Goal: Obtain resource: Obtain resource

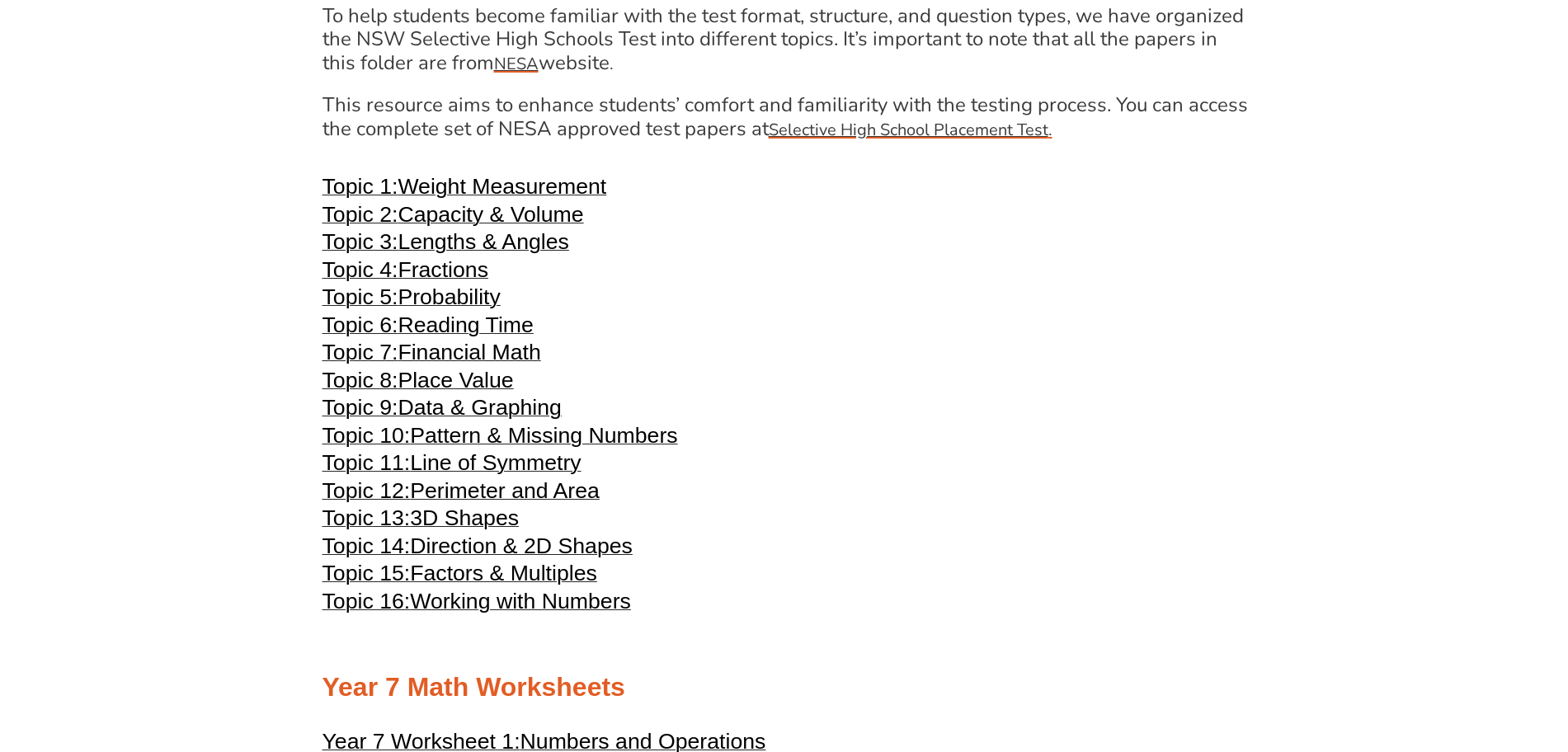
scroll to position [3523, 0]
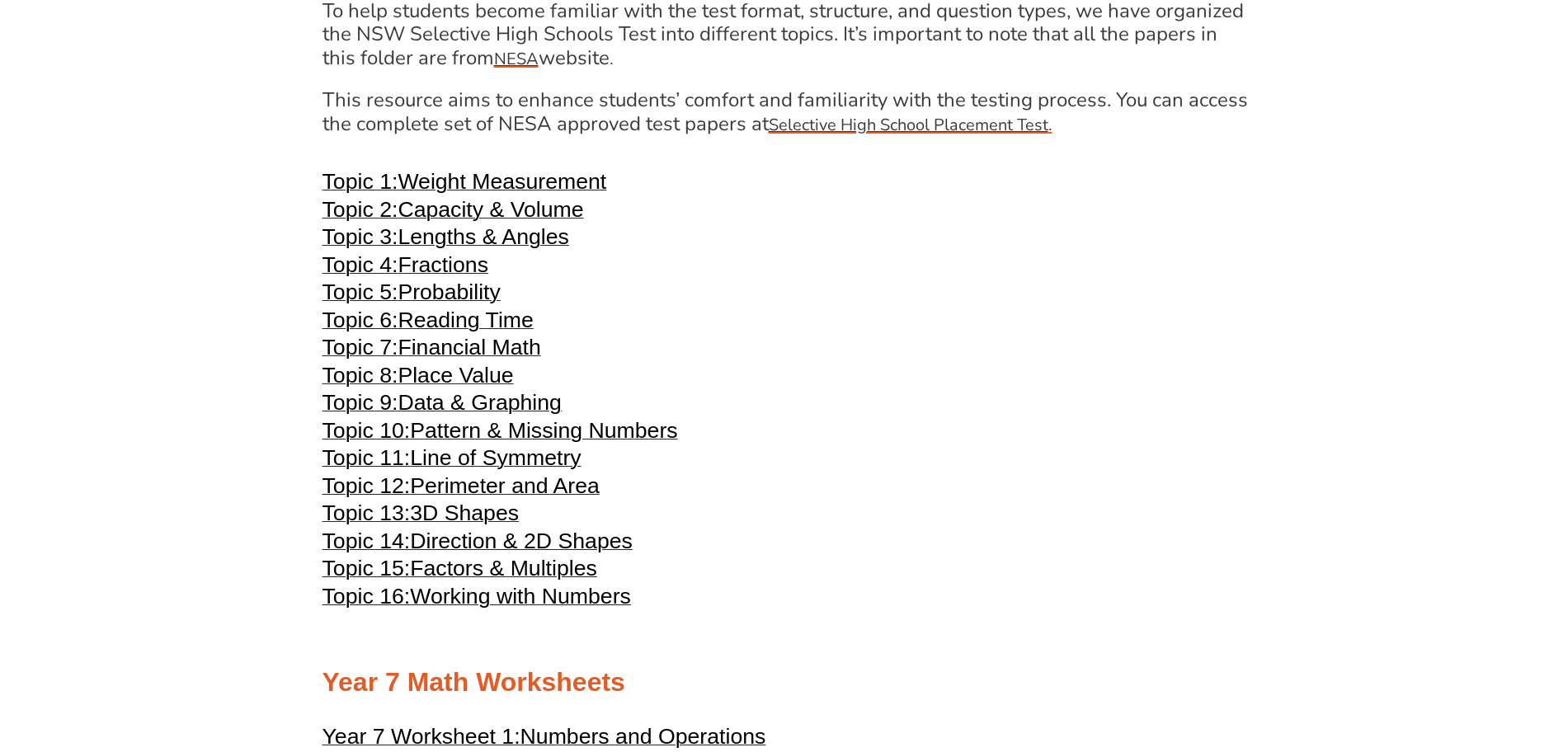
click at [488, 325] on span "Reading Time" at bounding box center [465, 320] width 135 height 25
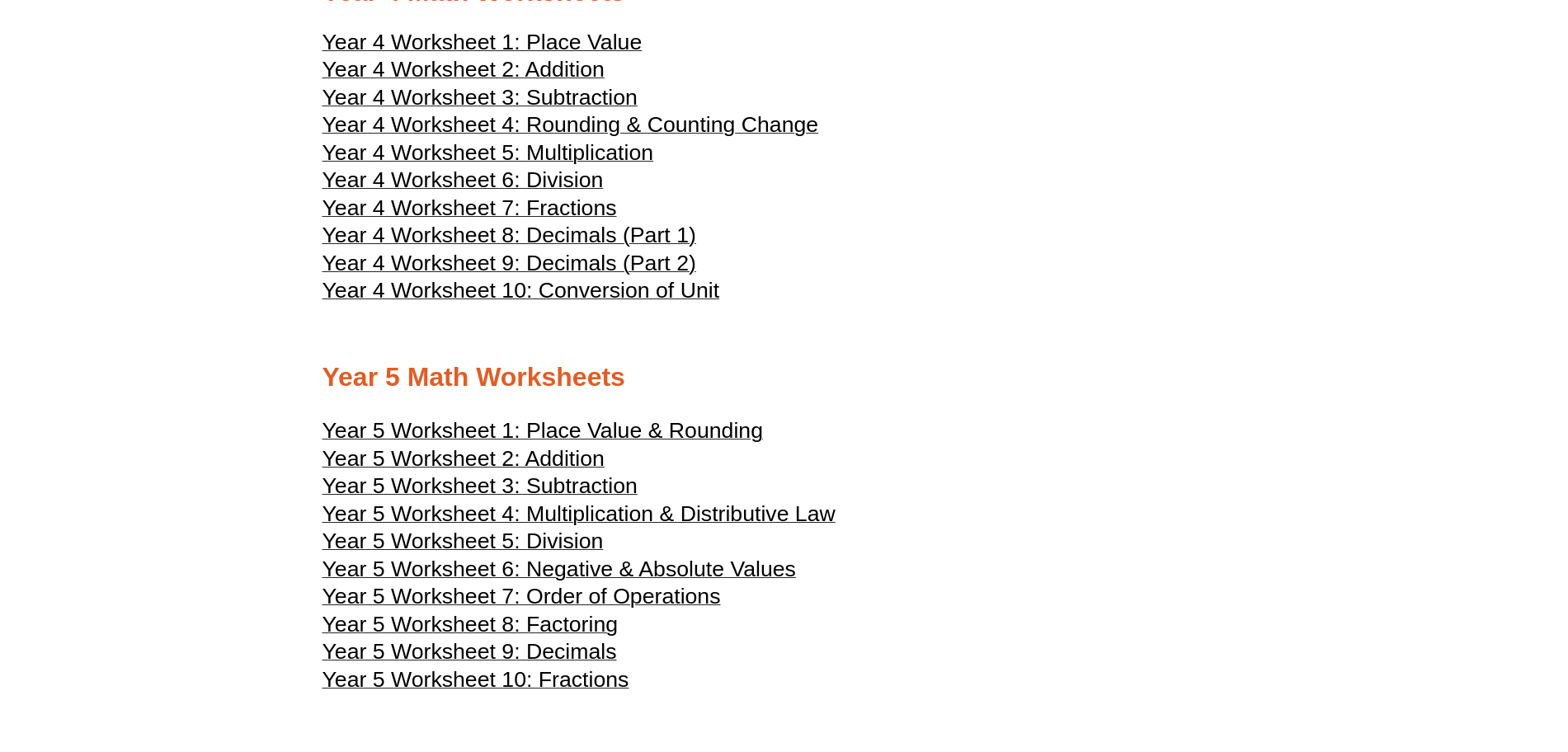
scroll to position [2243, 0]
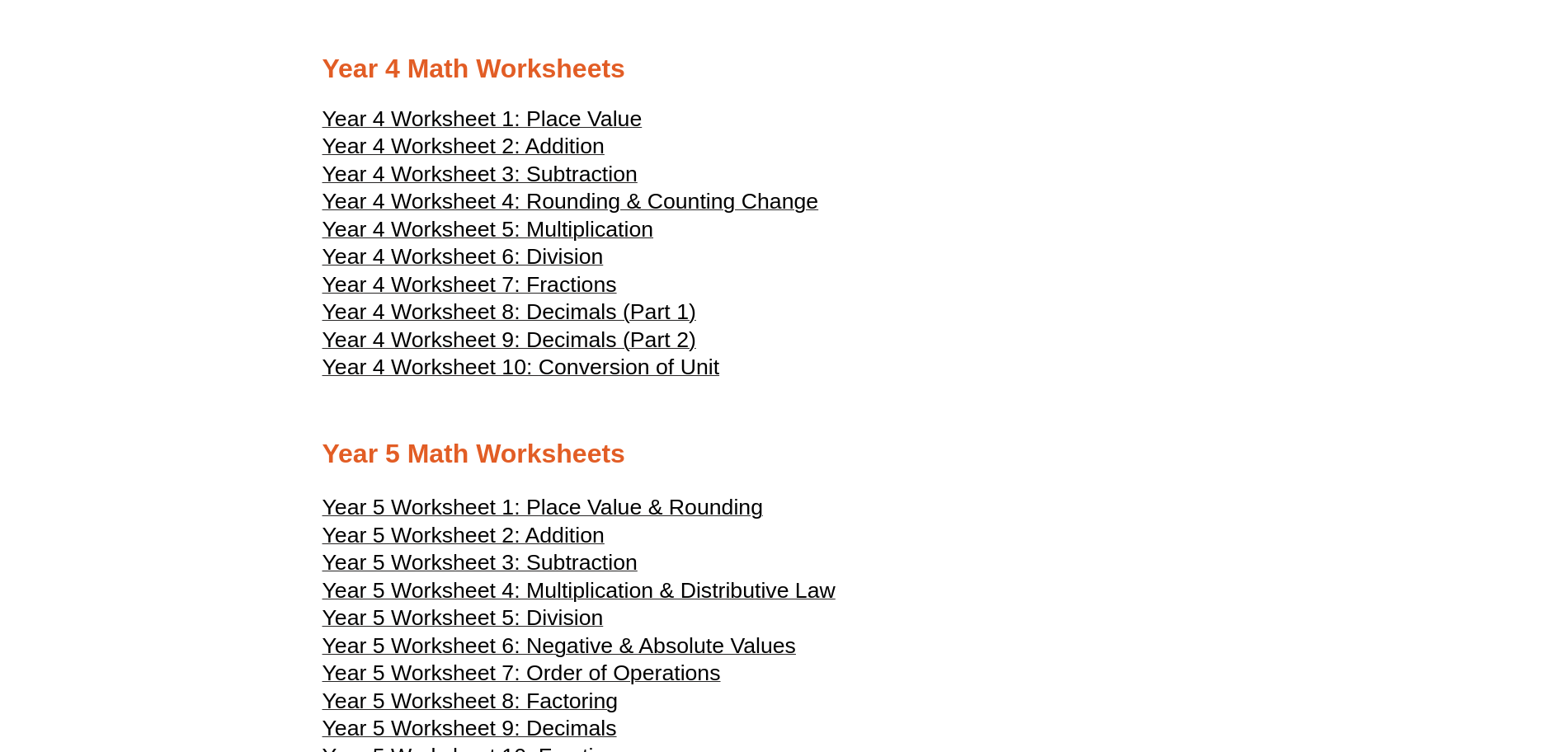
click at [561, 310] on span "Year 4 Worksheet 8: Decimals (Part 1)" at bounding box center [508, 312] width 373 height 25
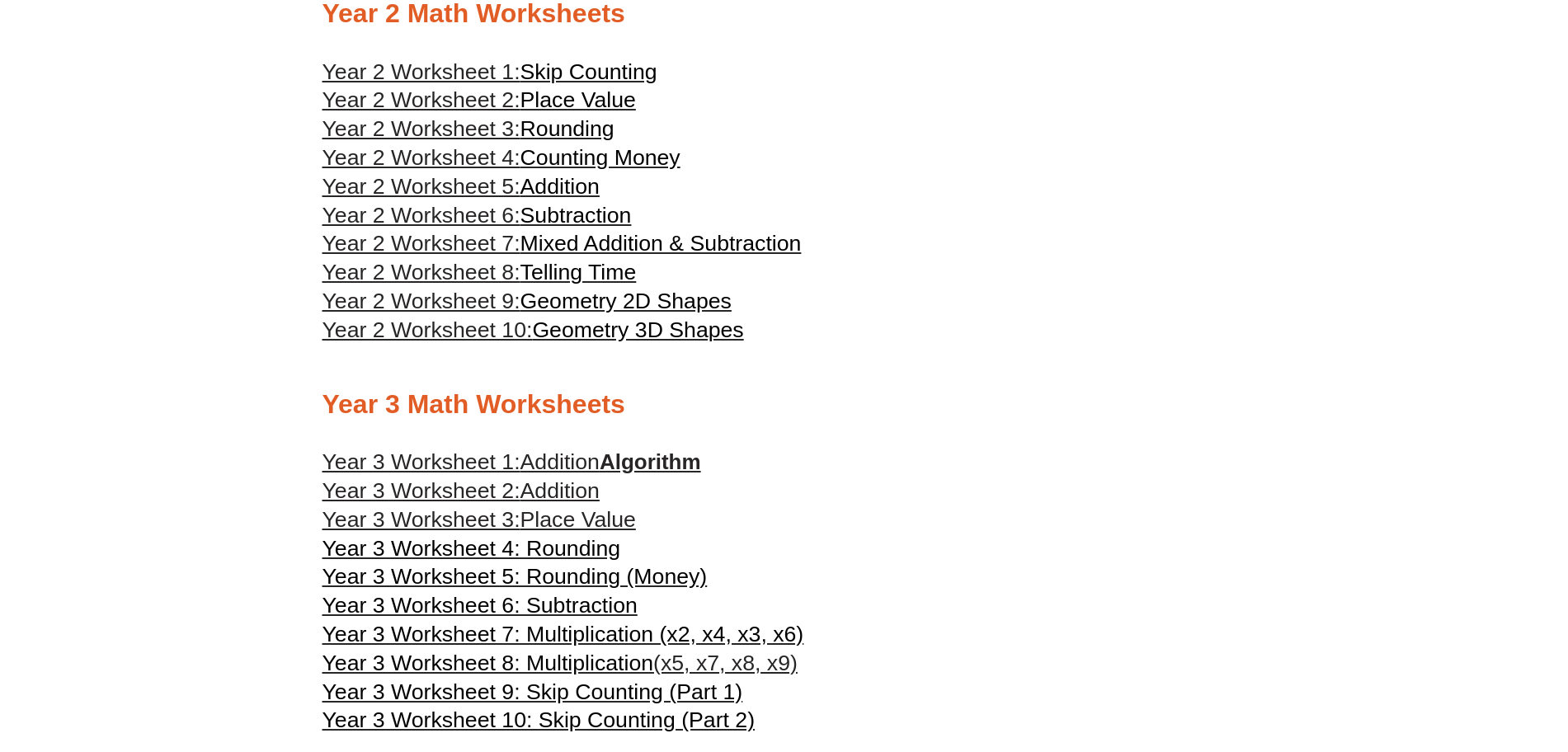
scroll to position [1491, 0]
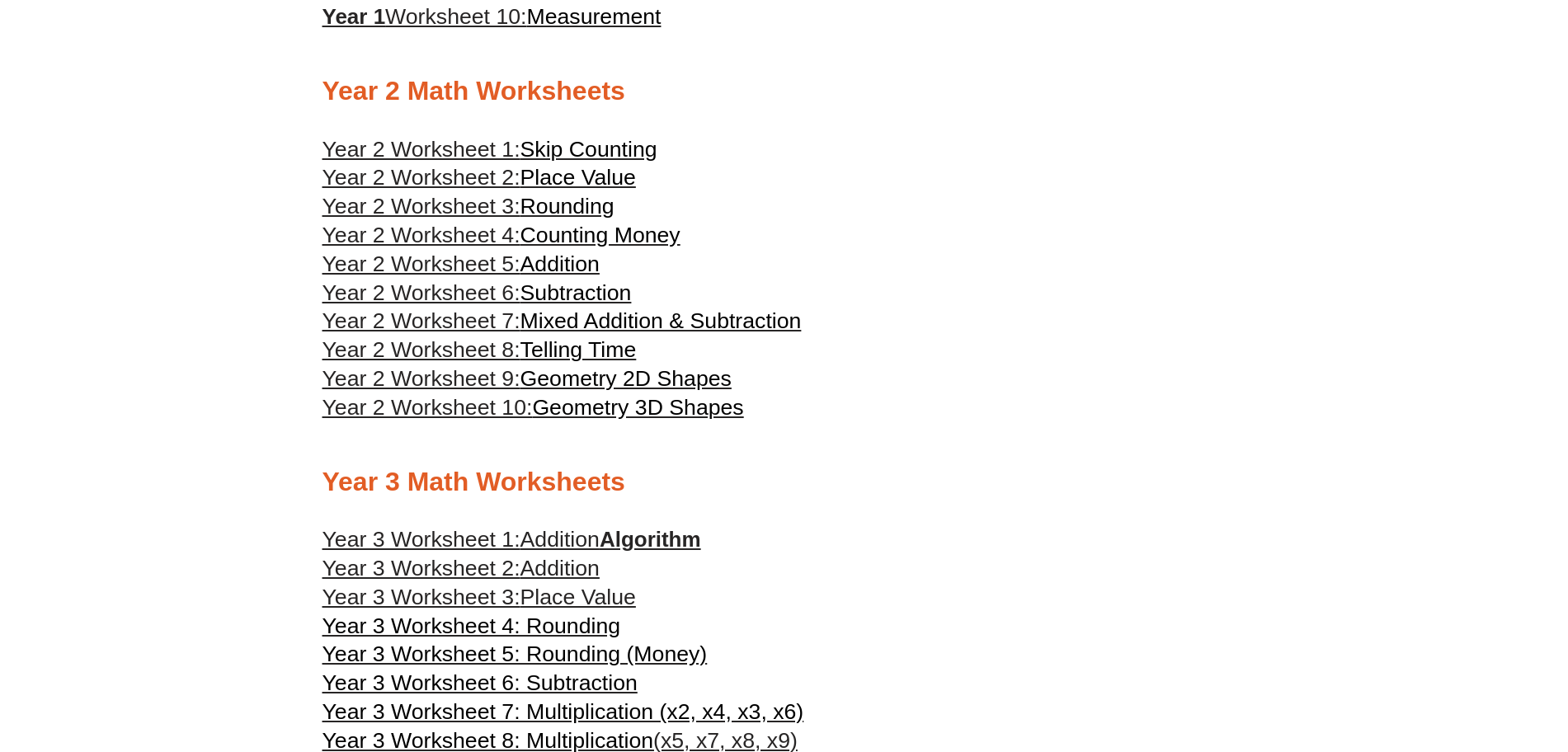
scroll to position [1509, 0]
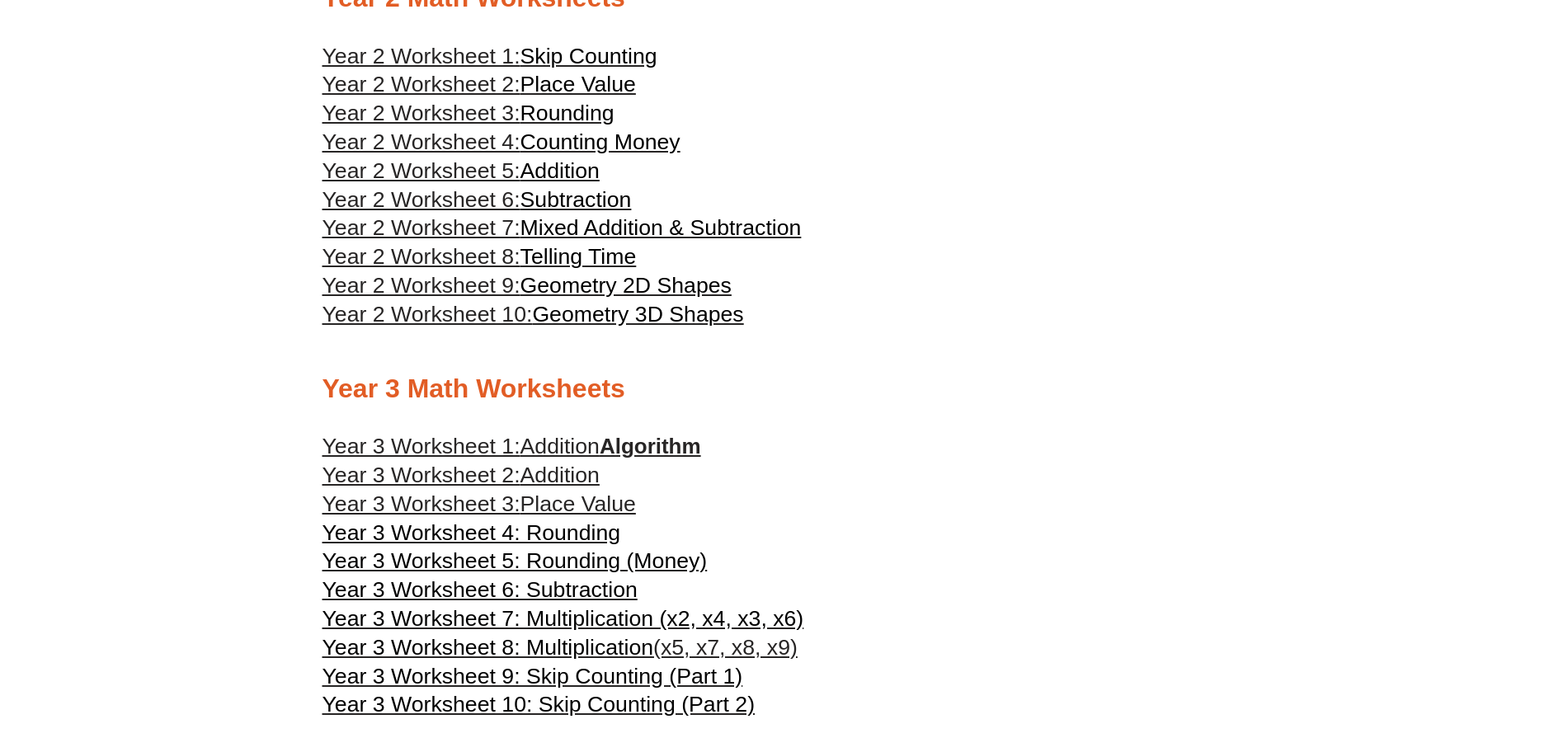
click at [486, 440] on span "Year 3 Worksheet 1:" at bounding box center [421, 447] width 198 height 25
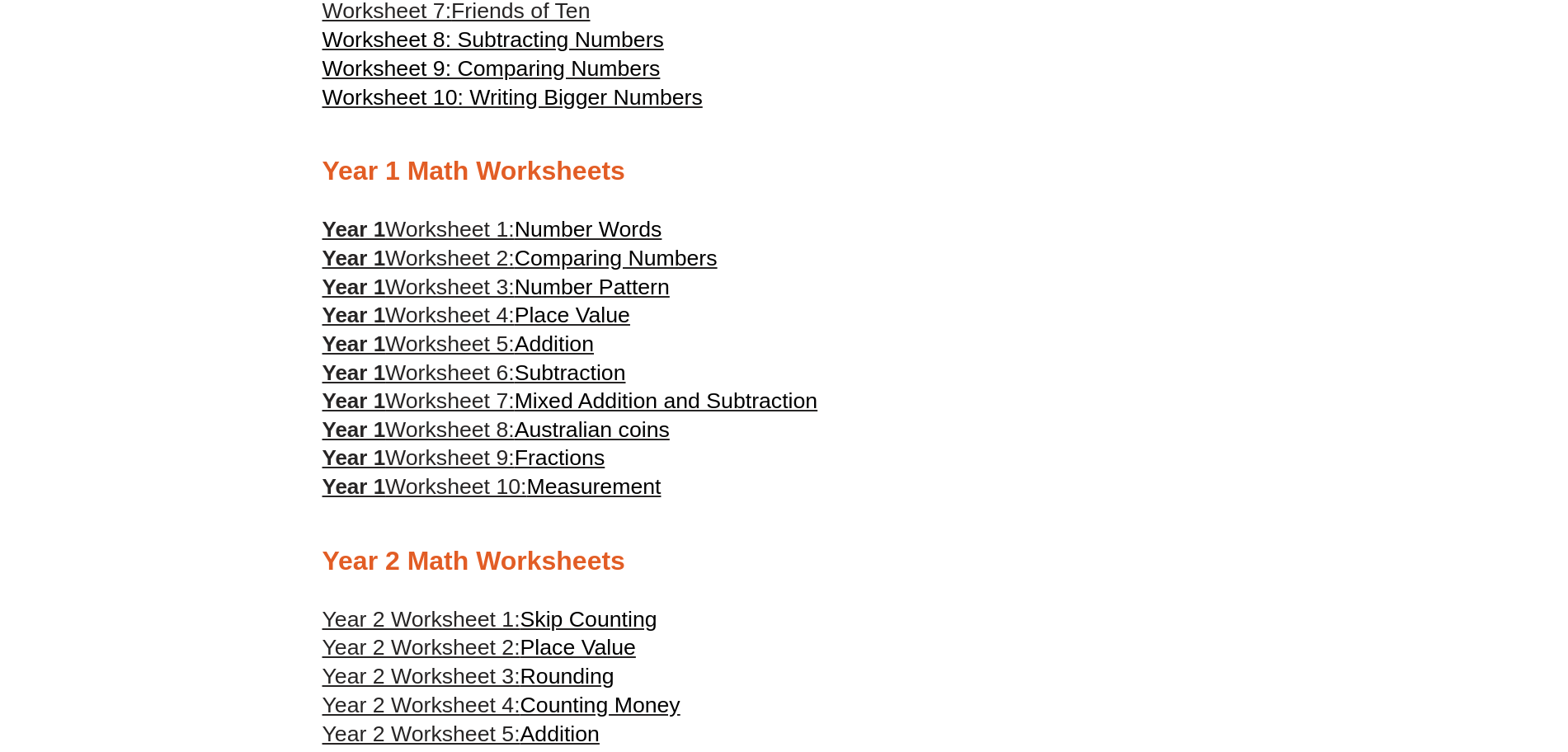
scroll to position [978, 0]
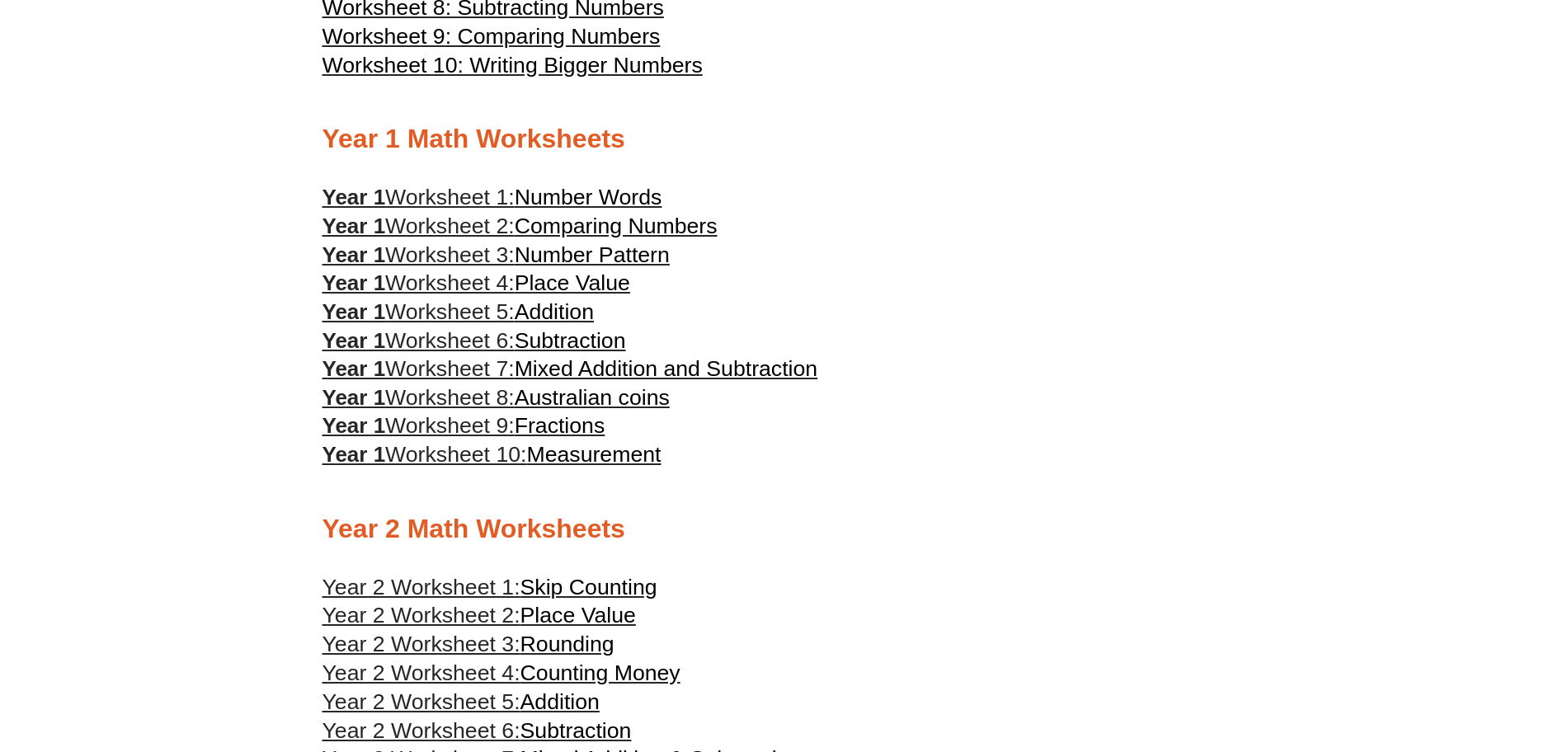
click at [601, 194] on span "Number Words" at bounding box center [588, 197] width 147 height 25
click at [549, 256] on span "Number Pattern" at bounding box center [592, 255] width 155 height 25
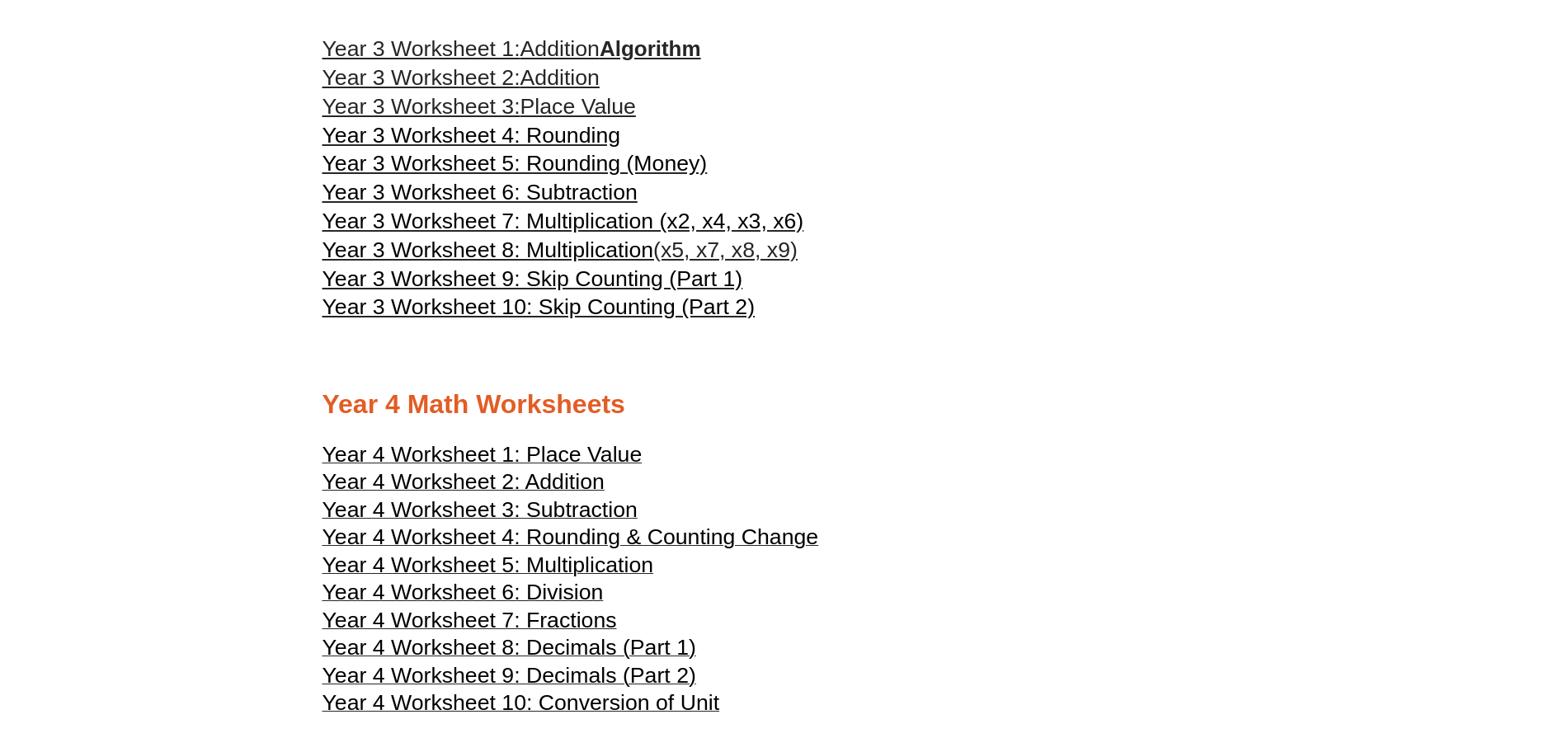
scroll to position [1819, 0]
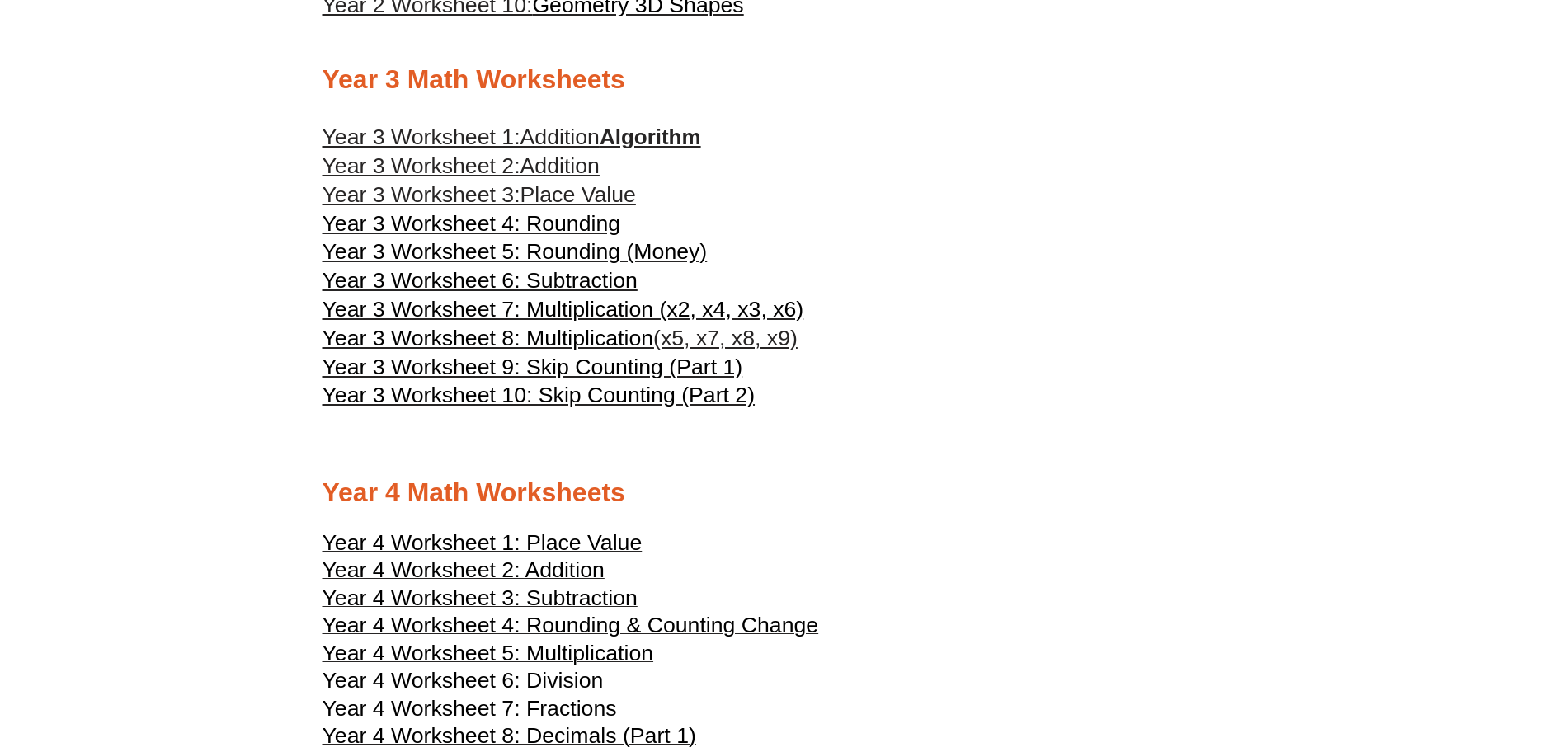
click at [641, 365] on span "Year 3 Worksheet 9: Skip Counting (Part 1)" at bounding box center [532, 367] width 421 height 25
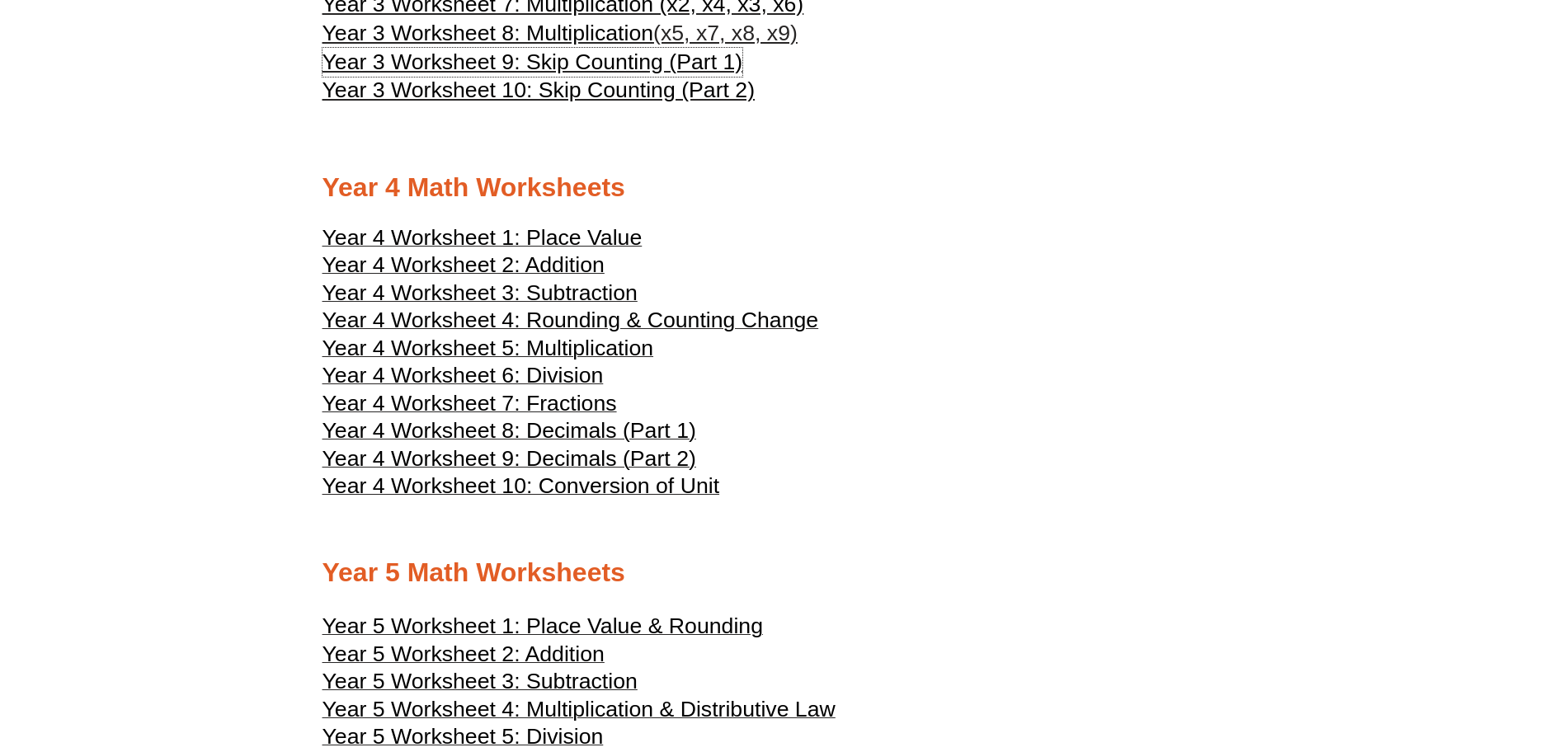
scroll to position [2125, 0]
click at [562, 459] on span "Year 4 Worksheet 9: Decimals (Part 2)" at bounding box center [508, 458] width 373 height 25
click at [634, 430] on span "Year 4 Worksheet 8: Decimals (Part 1)" at bounding box center [508, 430] width 373 height 25
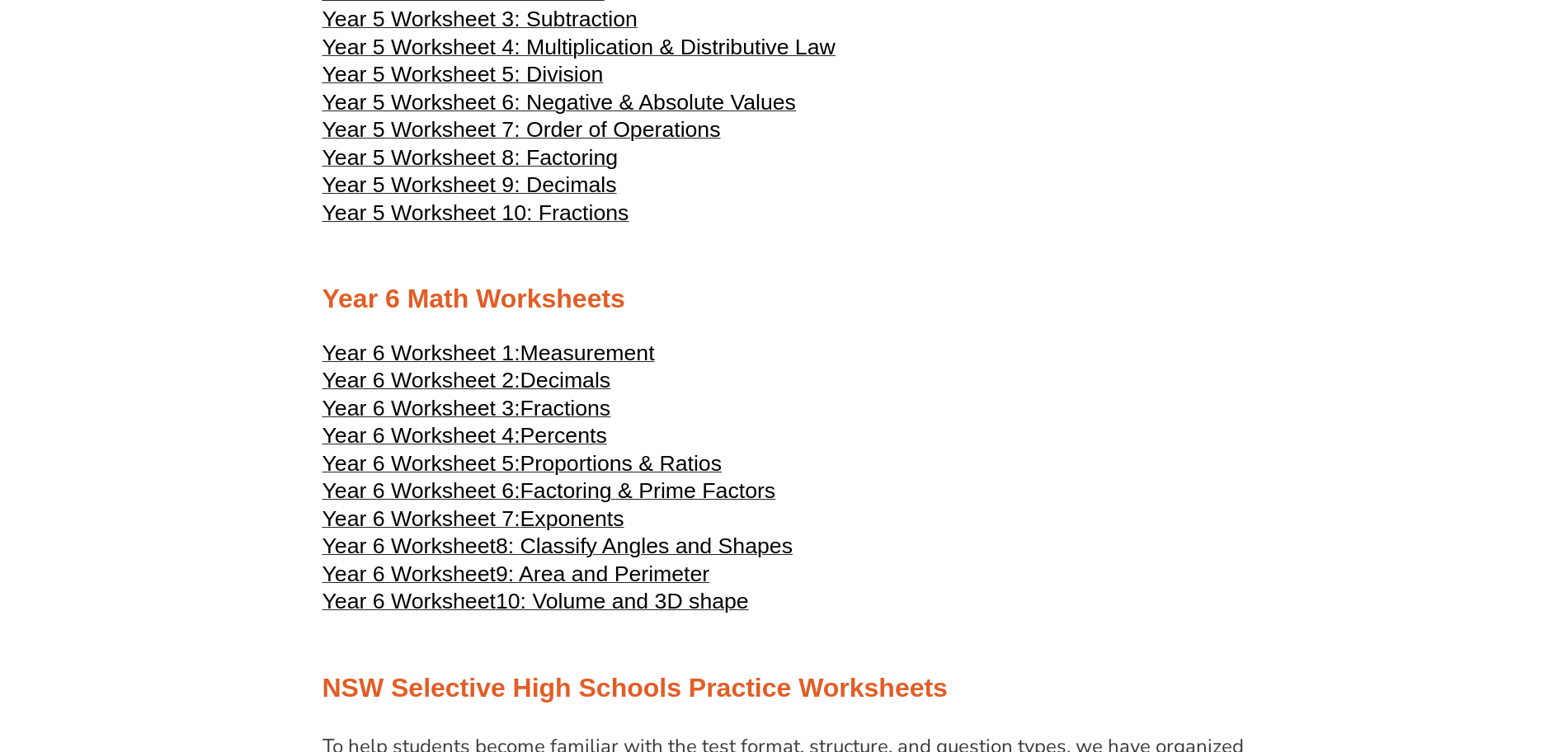
scroll to position [2788, 0]
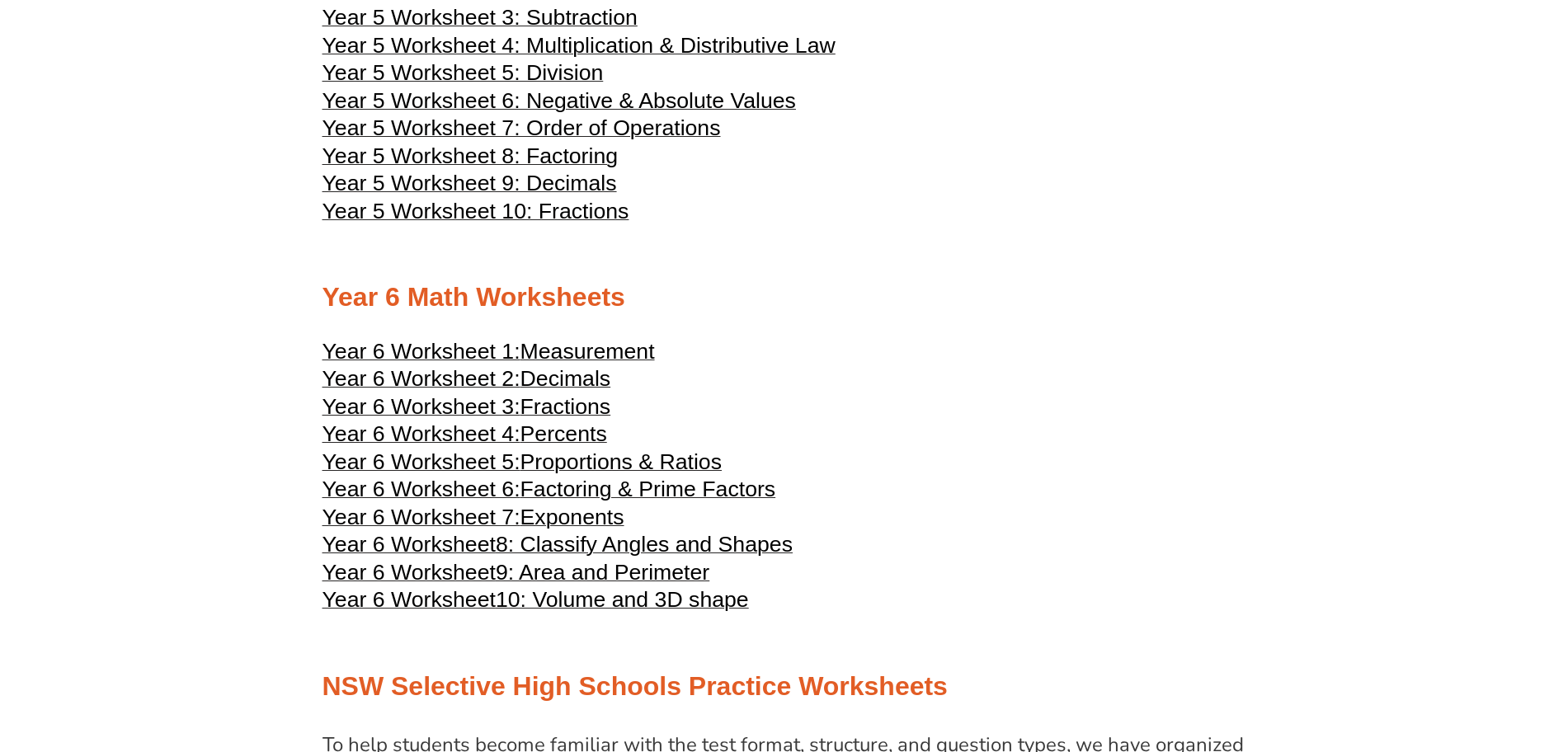
click at [619, 349] on span "Measurement" at bounding box center [588, 351] width 134 height 25
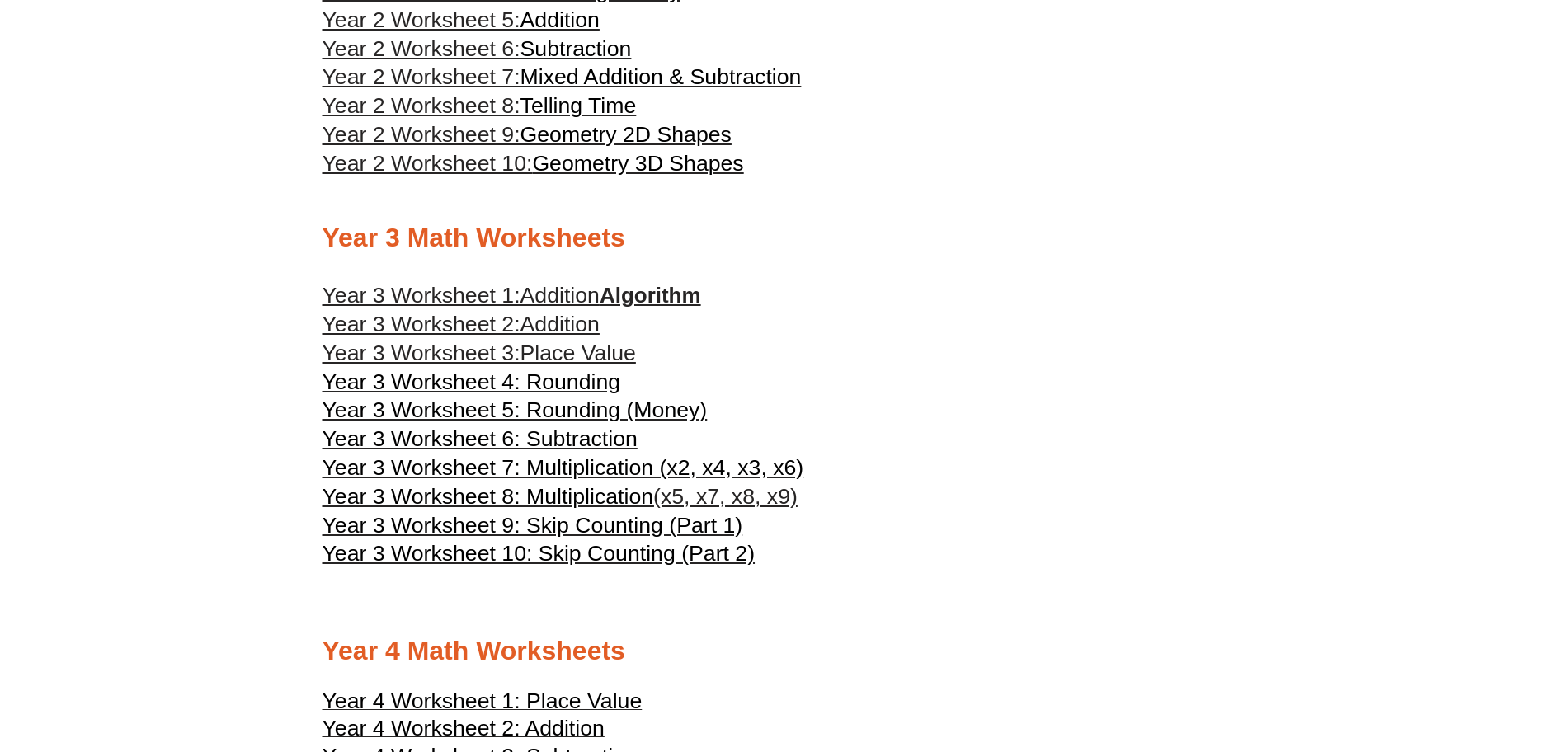
scroll to position [1666, 0]
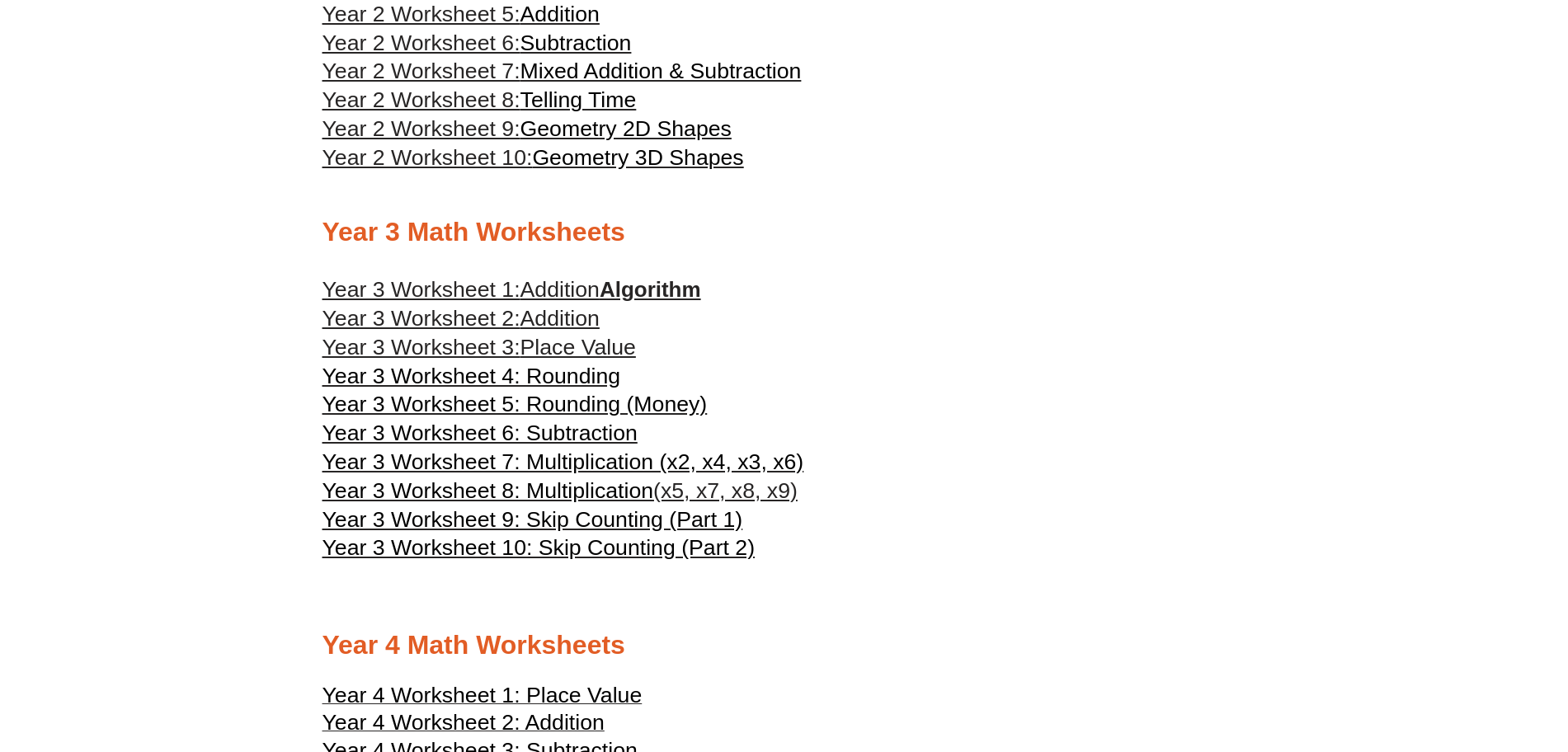
click at [574, 485] on span "Year 3 Worksheet 8: Multiplication" at bounding box center [488, 491] width 332 height 25
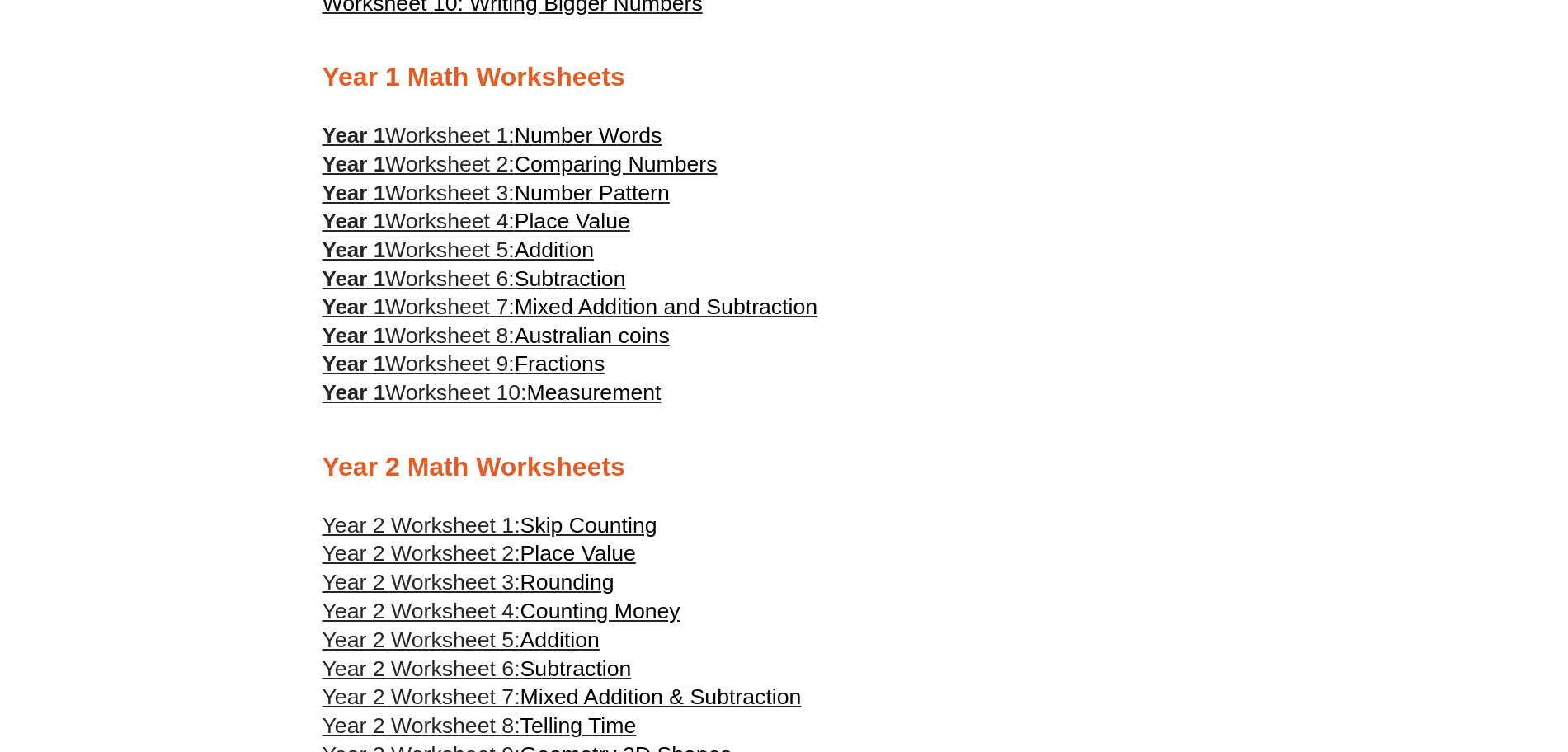
scroll to position [1040, 0]
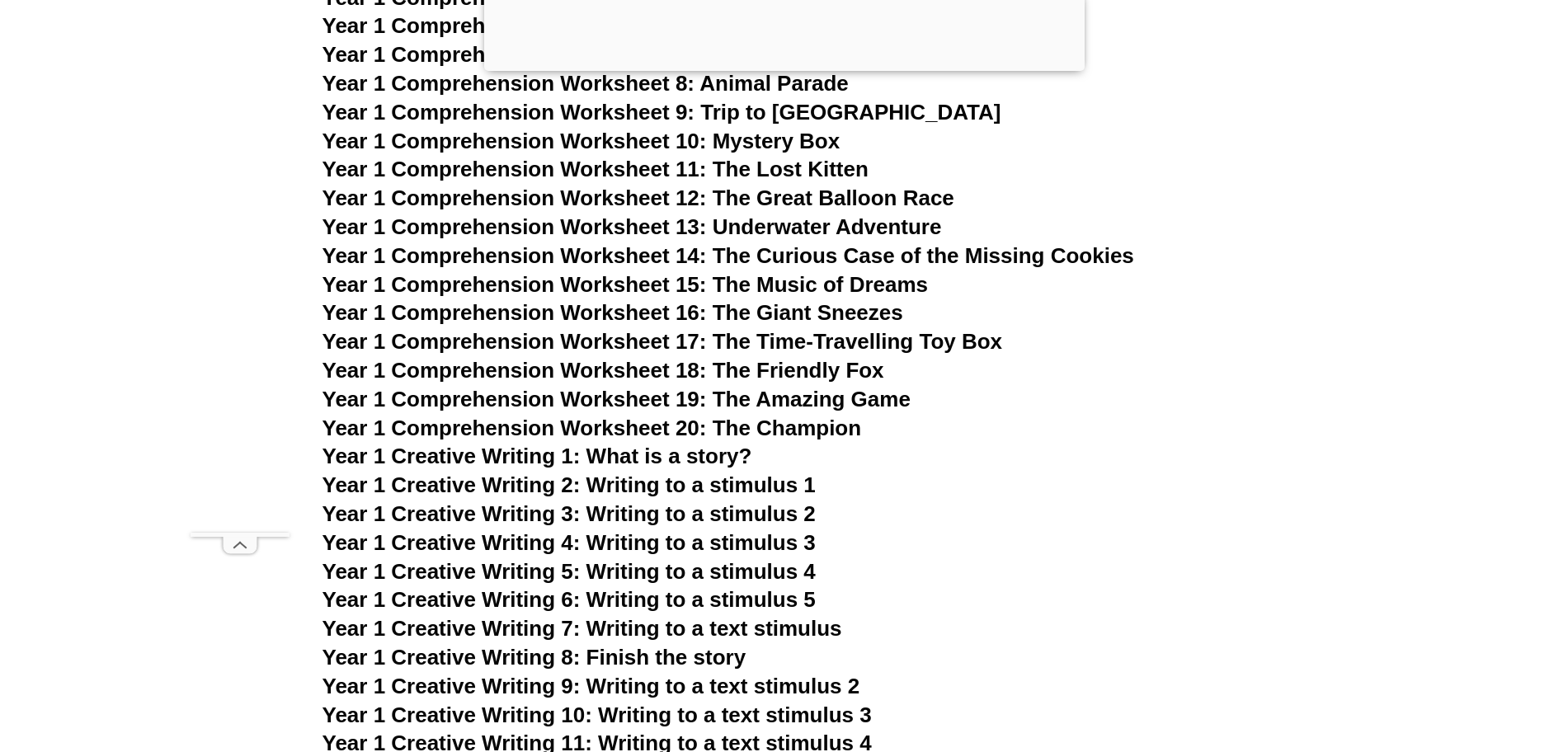
scroll to position [2490, 0]
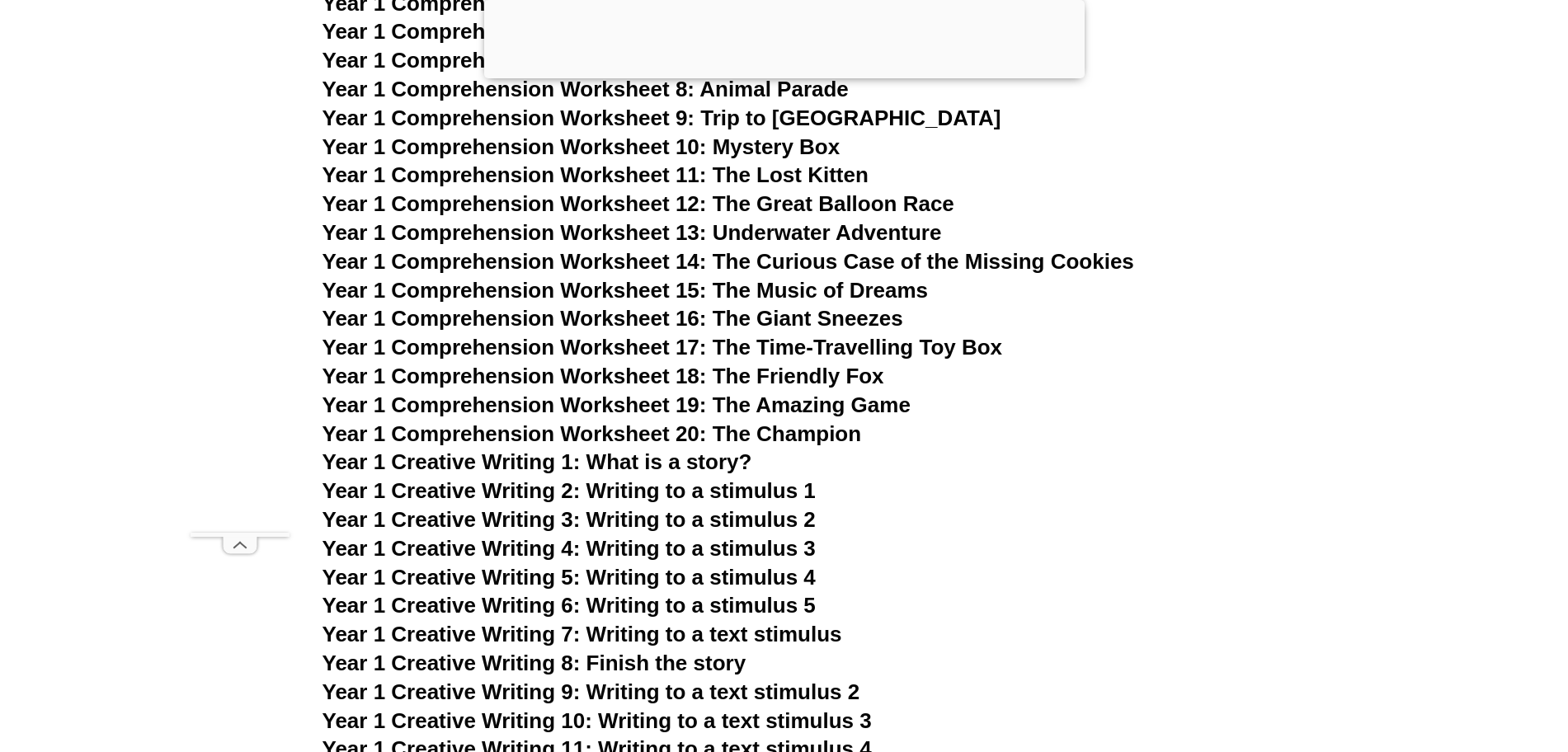
click at [725, 425] on span "Year 1 Comprehension Worksheet 20: The Champion" at bounding box center [591, 434] width 539 height 25
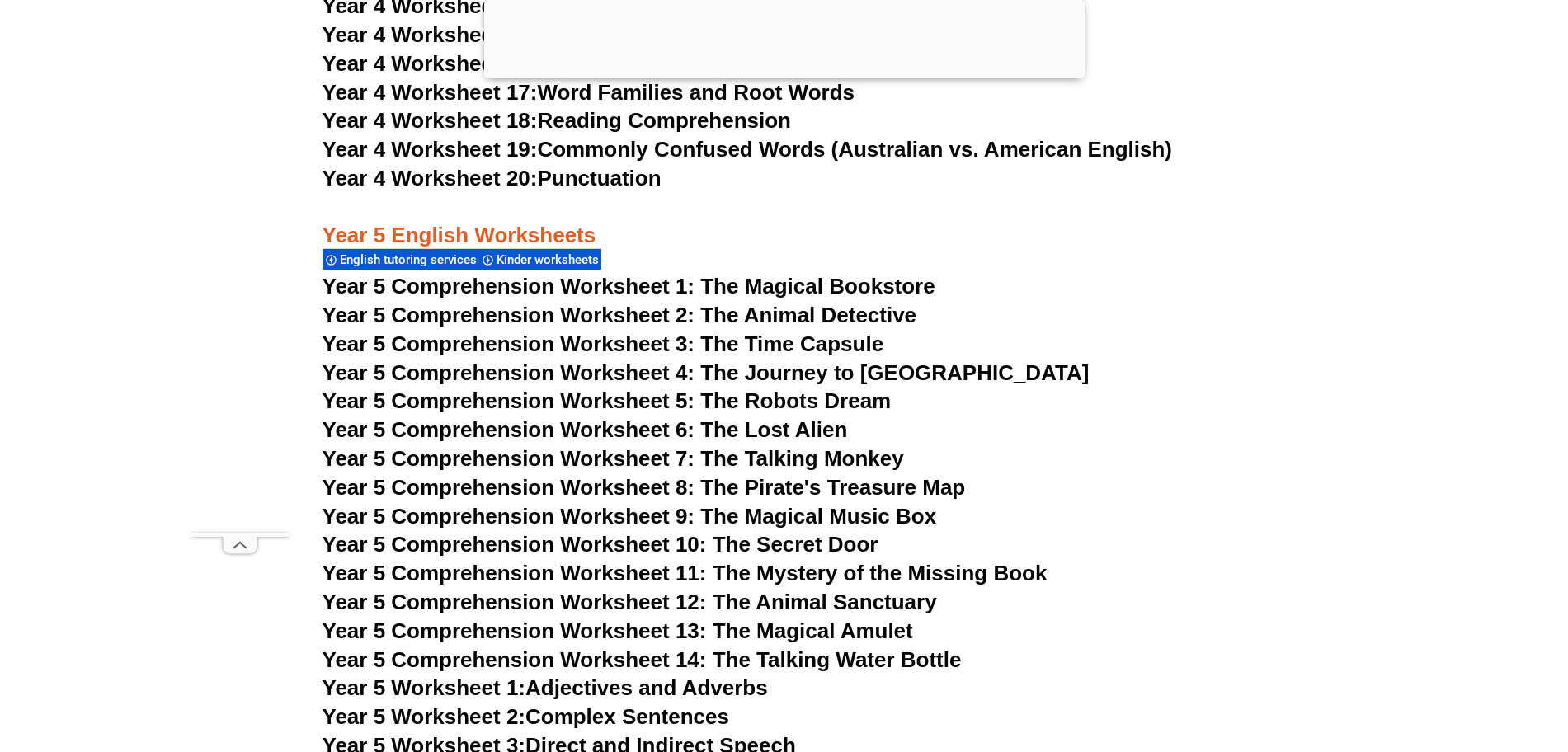
scroll to position [7959, 0]
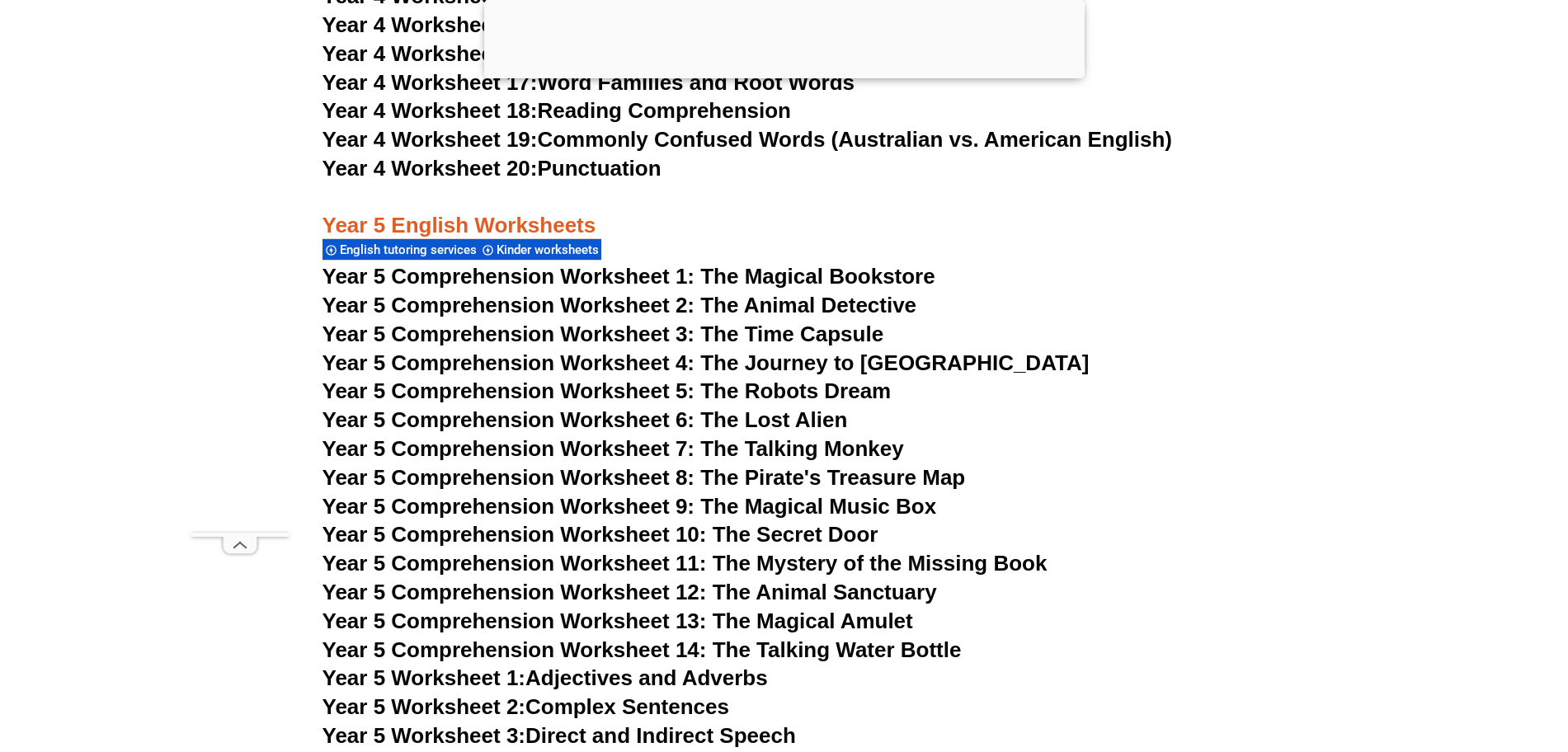
click at [752, 365] on span "Year 5 Comprehension Worksheet 4: The Journey to Atlantis" at bounding box center [705, 363] width 767 height 25
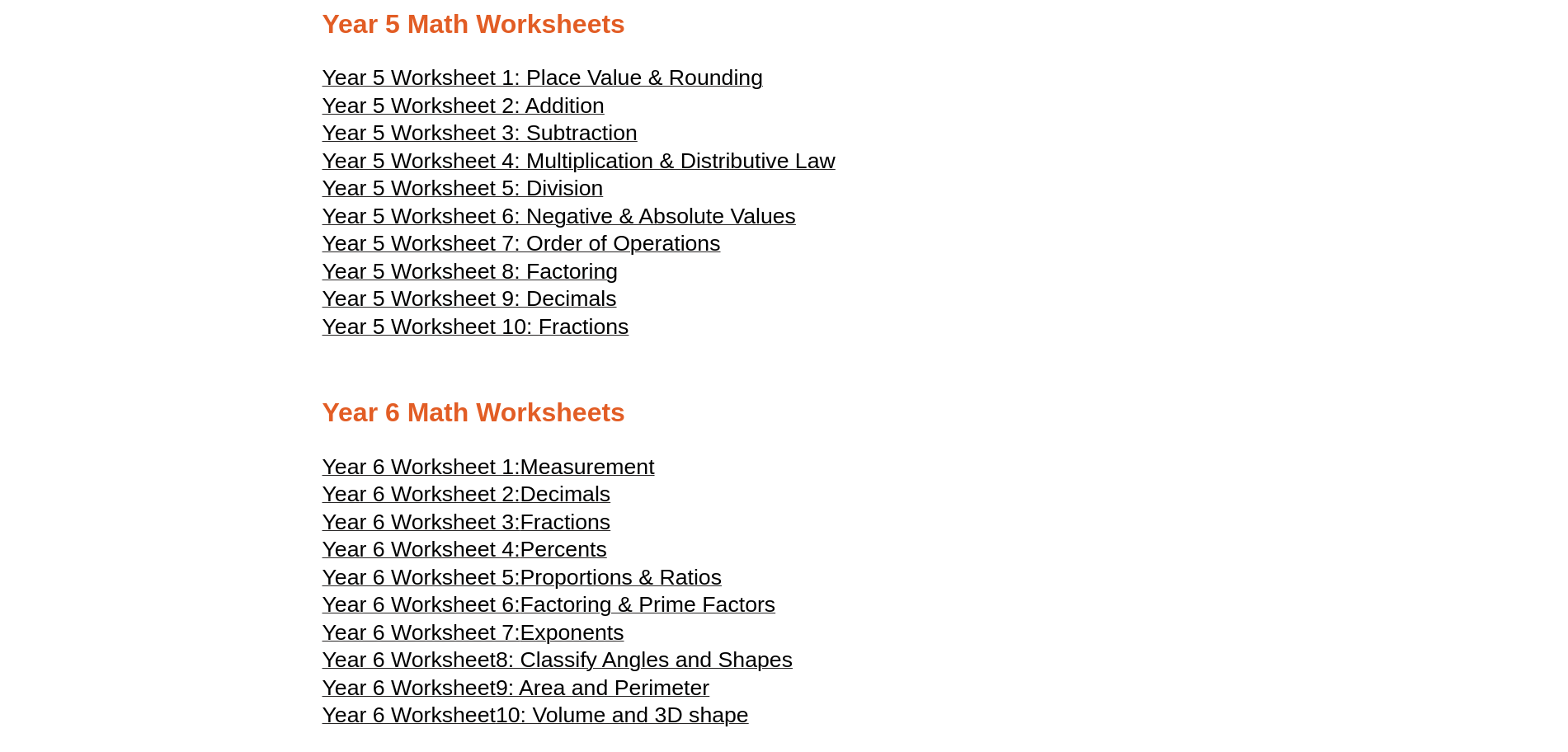
scroll to position [2672, 0]
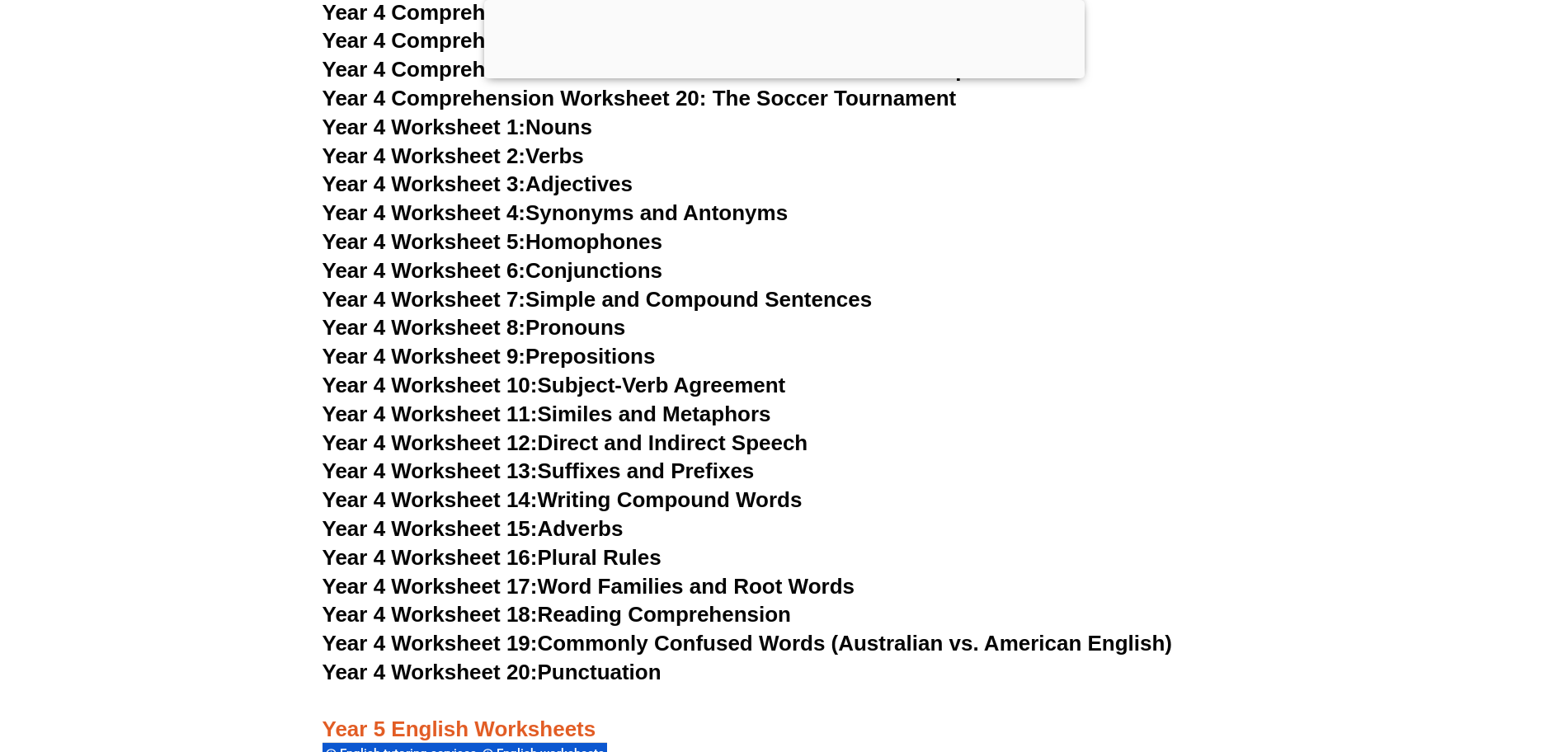
scroll to position [7451, 0]
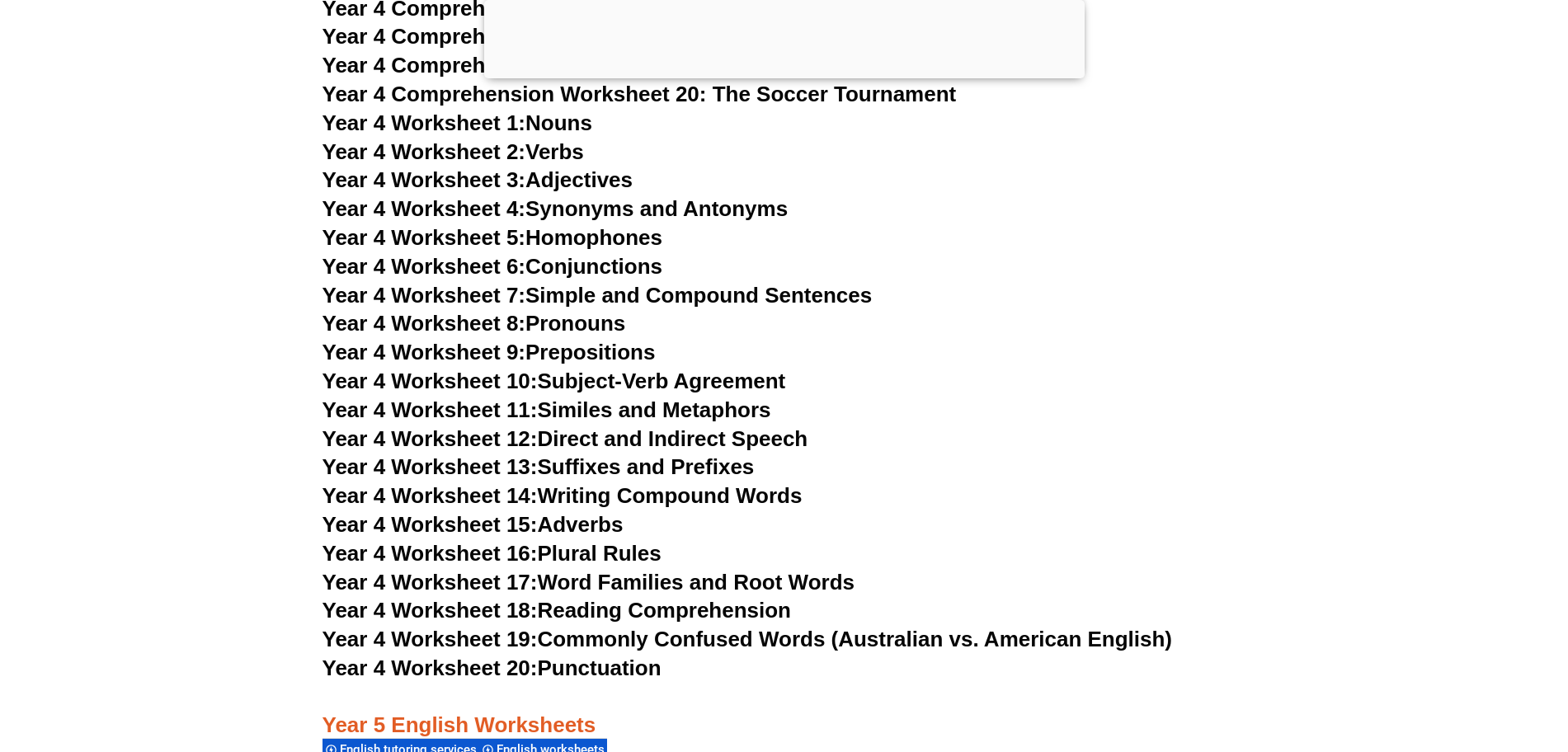
click at [617, 604] on link "Year 4 Worksheet 18: Reading Comprehension" at bounding box center [556, 611] width 469 height 25
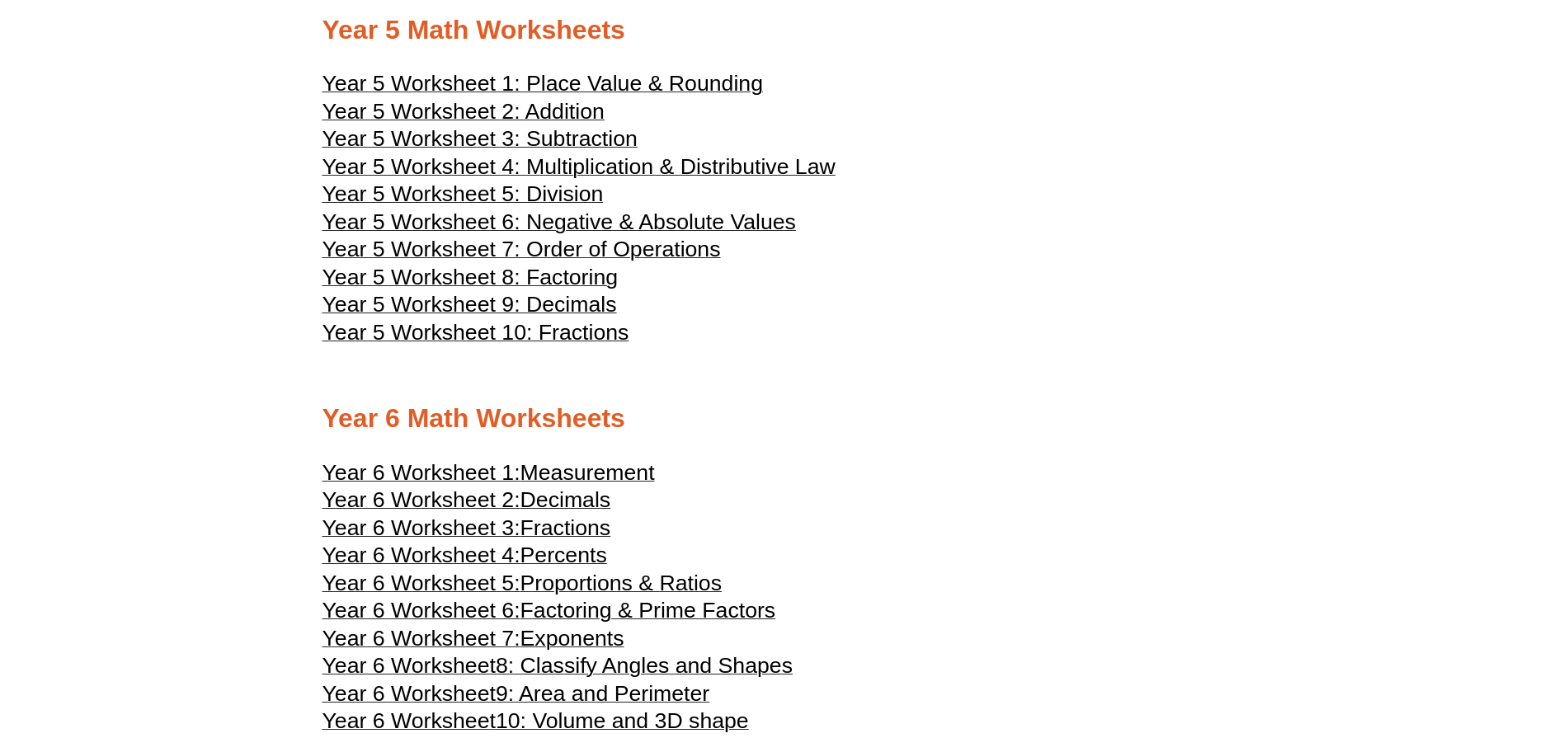
scroll to position [2666, 0]
click at [655, 229] on span "Year 5 Worksheet 6: Negative & Absolute Values" at bounding box center [559, 223] width 473 height 25
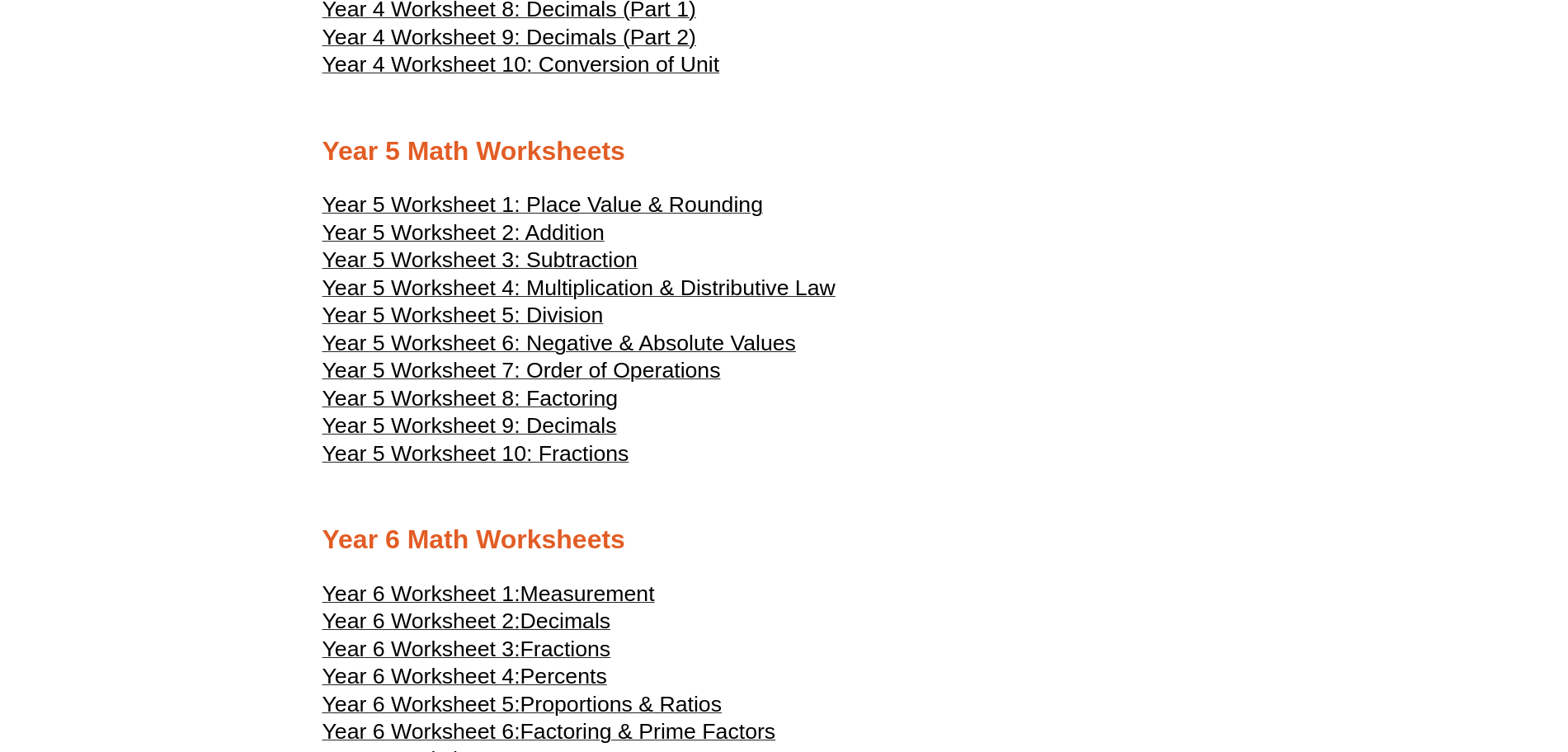
click at [759, 160] on h2 "Year 5 Math Worksheets" at bounding box center [784, 151] width 924 height 34
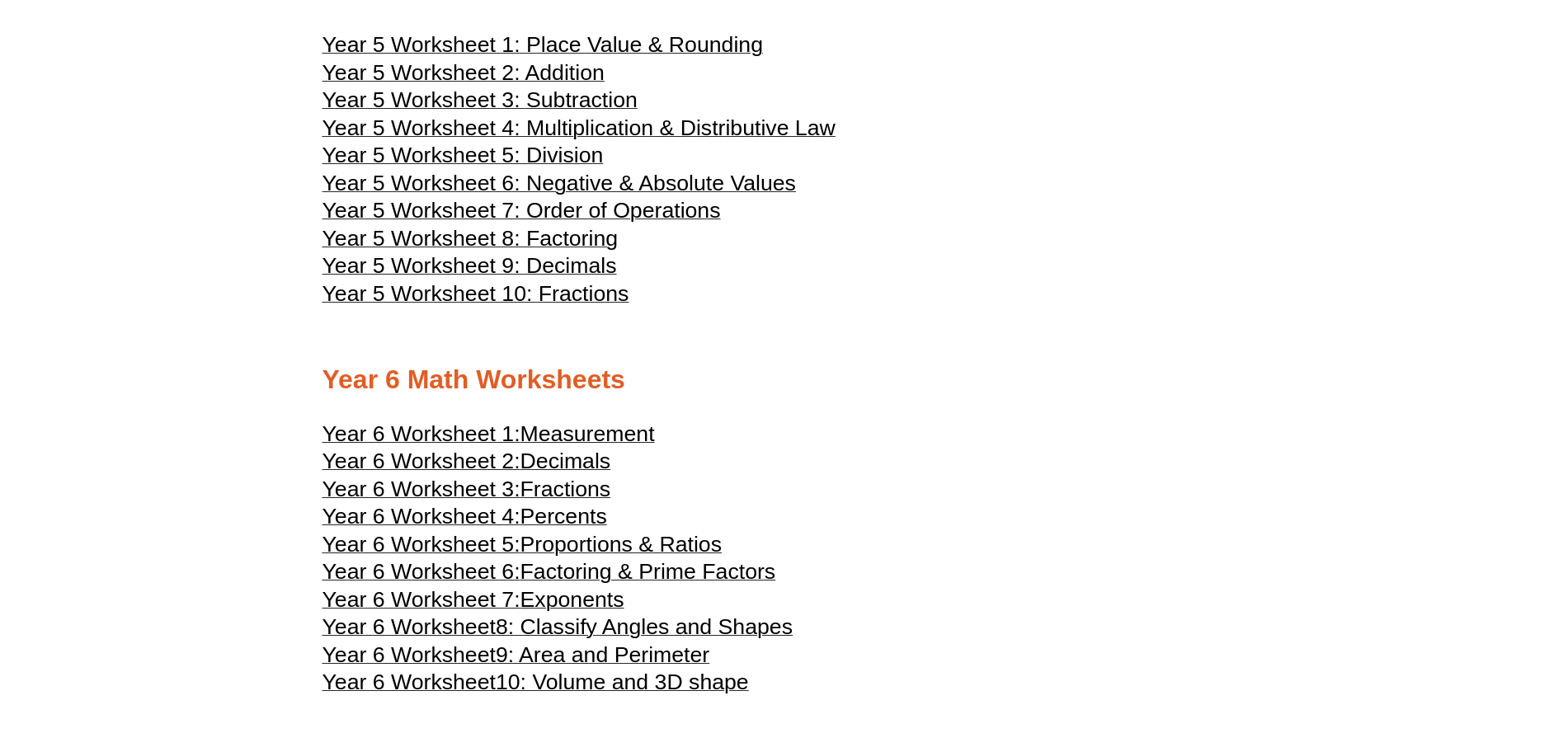
click at [581, 240] on span "Year 5 Worksheet 8: Factoring" at bounding box center [470, 238] width 296 height 25
click at [595, 289] on span "Year 5 Worksheet 10: Fractions" at bounding box center [476, 294] width 307 height 25
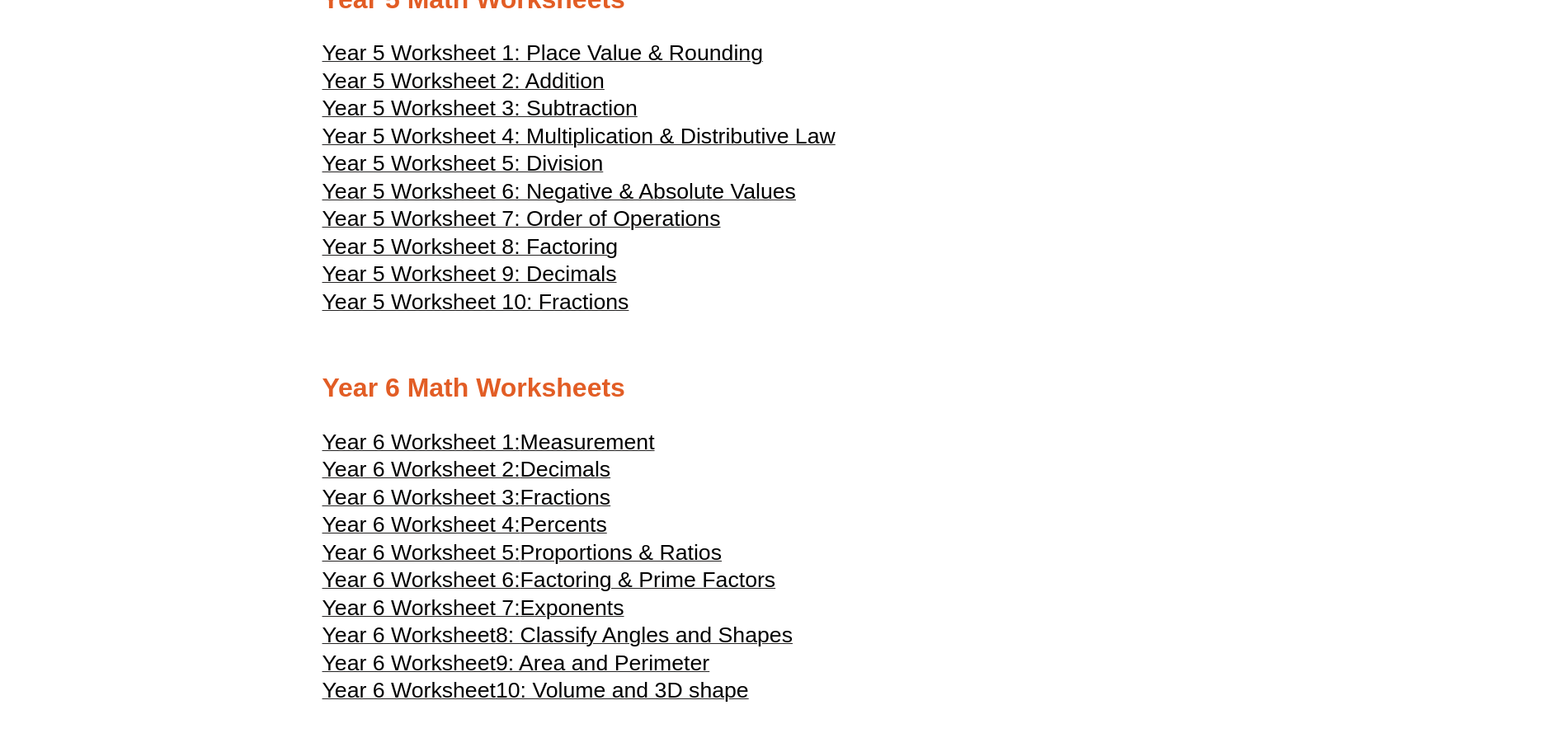
click at [666, 182] on span "Year 5 Worksheet 6: Negative & Absolute Values" at bounding box center [559, 192] width 473 height 25
click at [694, 133] on span "Year 5 Worksheet 4: Multiplication & Distributive Law" at bounding box center [578, 136] width 513 height 25
